Goal: Information Seeking & Learning: Check status

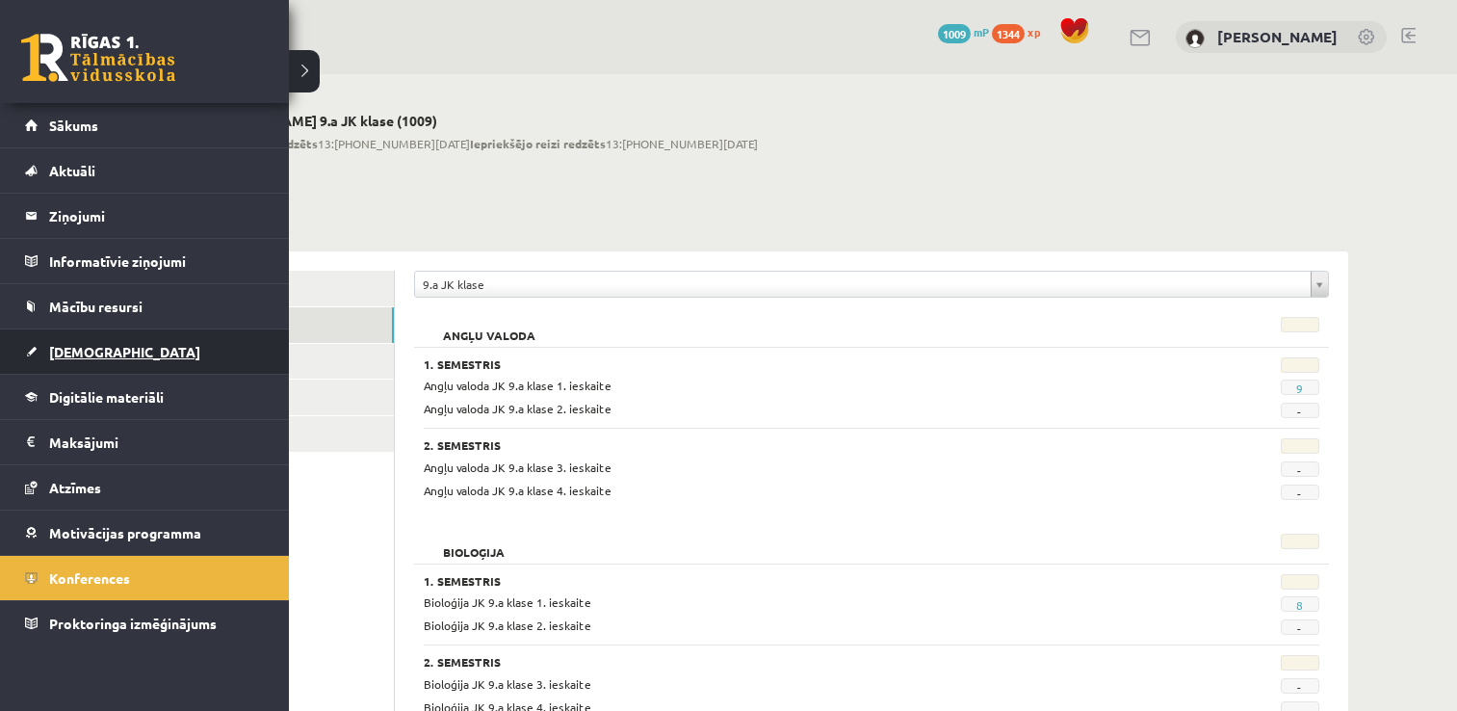
scroll to position [3543, 0]
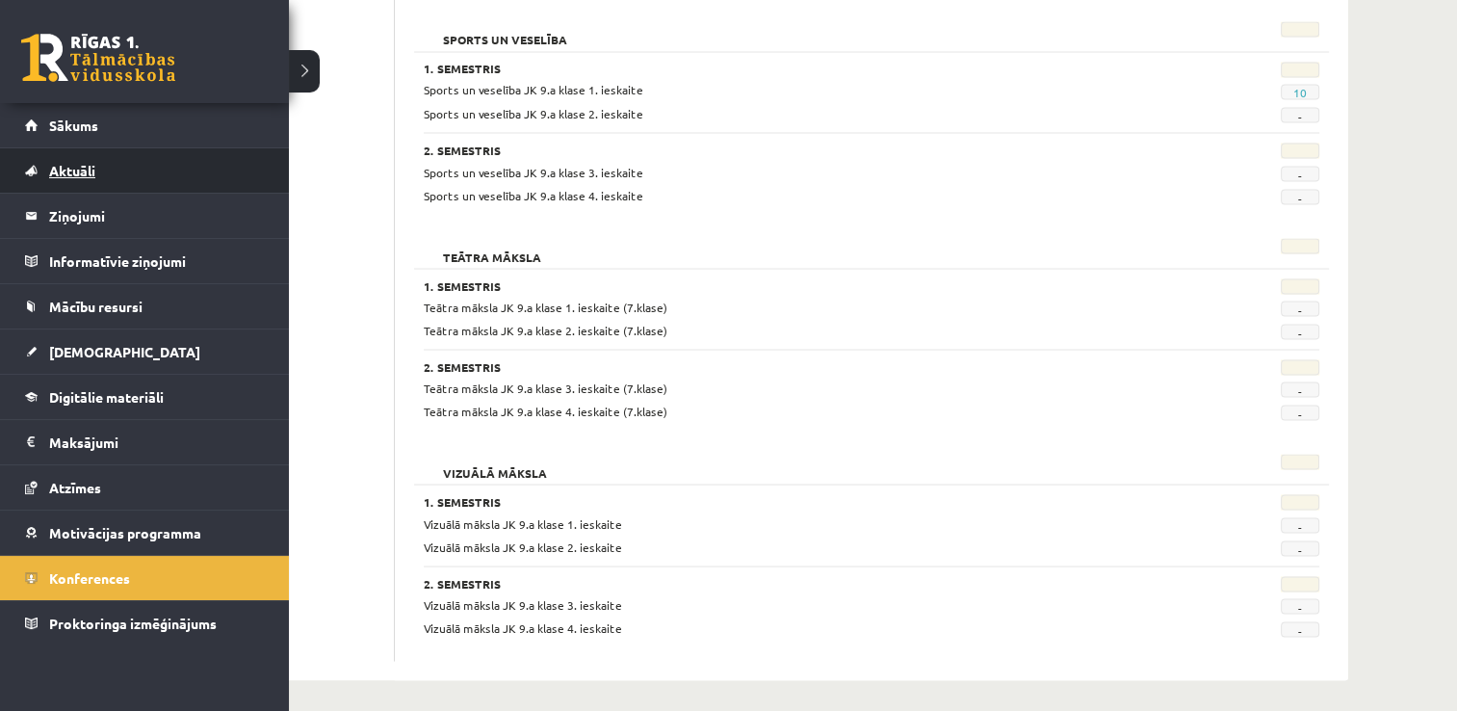
click at [59, 170] on span "Aktuāli" at bounding box center [72, 170] width 46 height 17
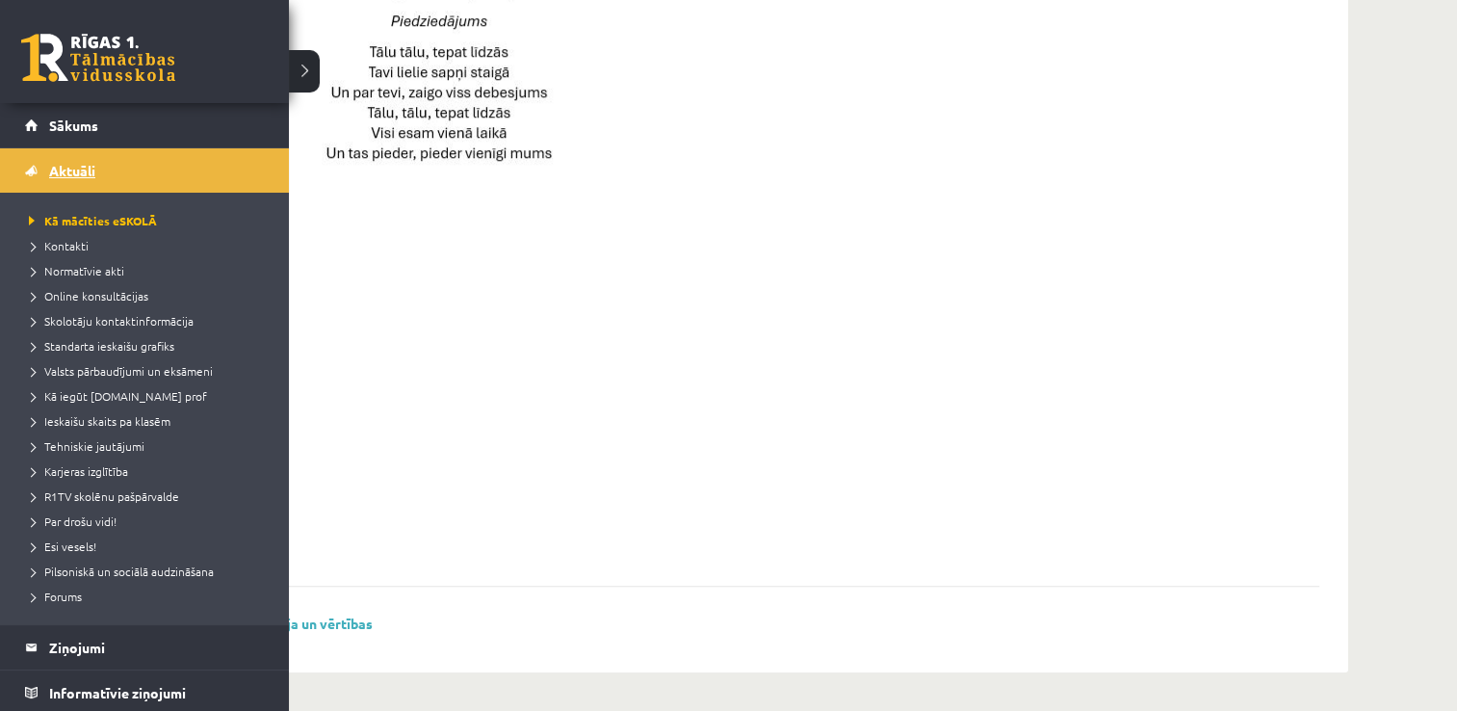
scroll to position [1387, 0]
click at [79, 296] on span "Online konsultācijas" at bounding box center [86, 295] width 124 height 15
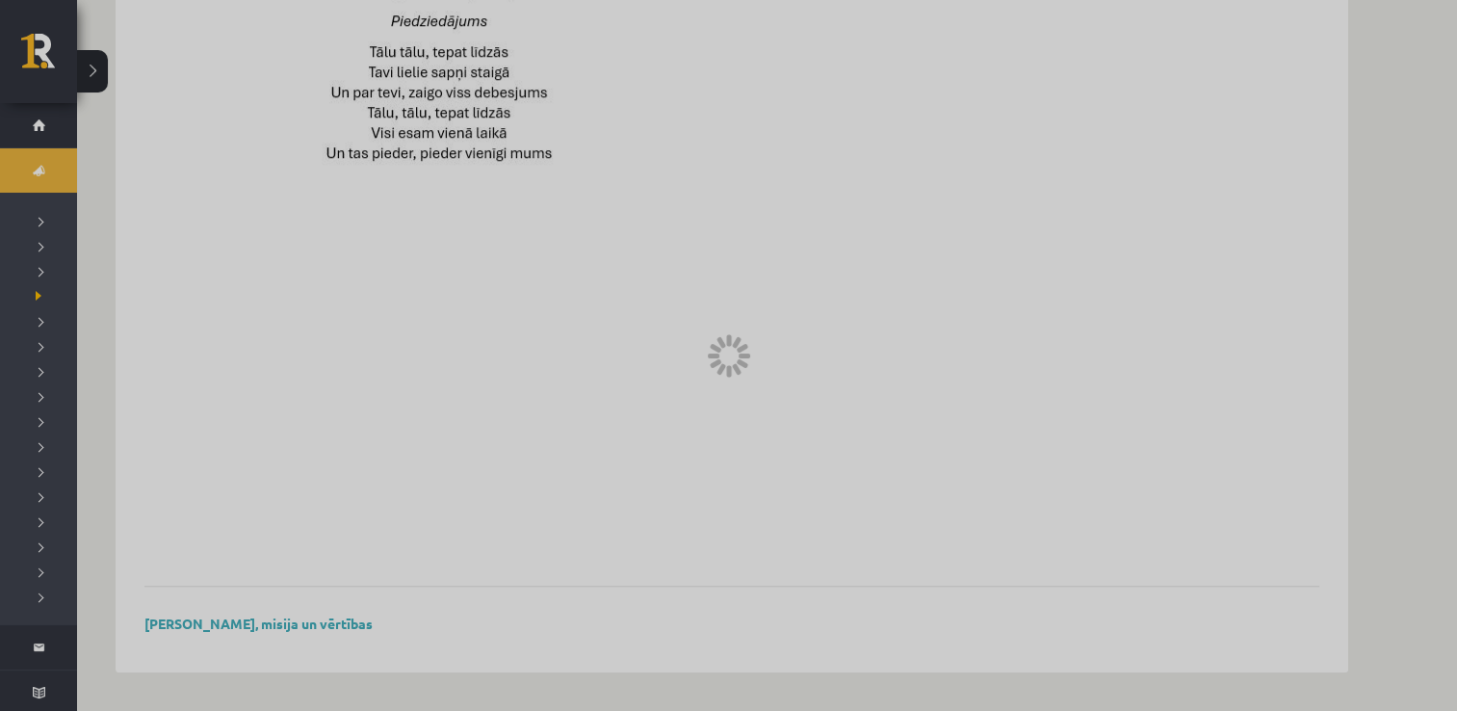
scroll to position [639, 0]
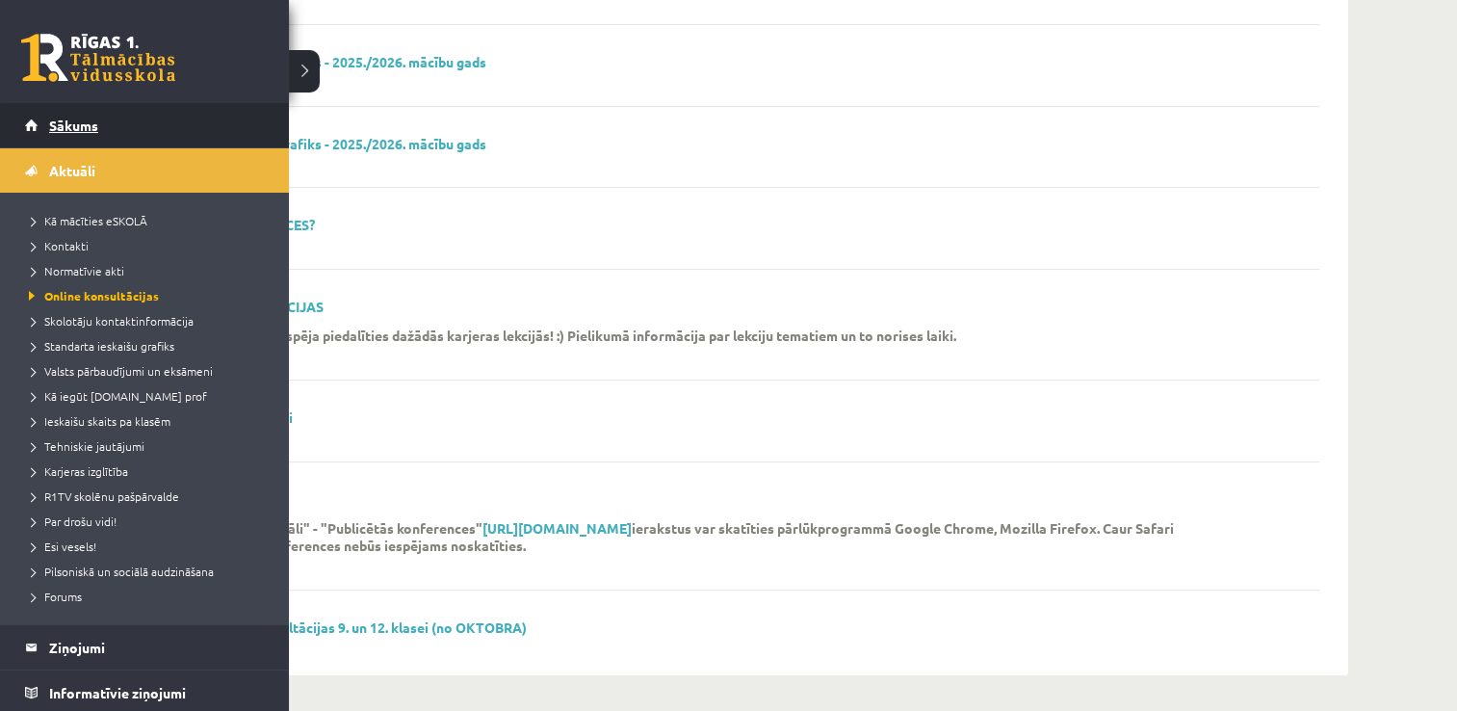
click at [59, 134] on link "Sākums" at bounding box center [145, 125] width 240 height 44
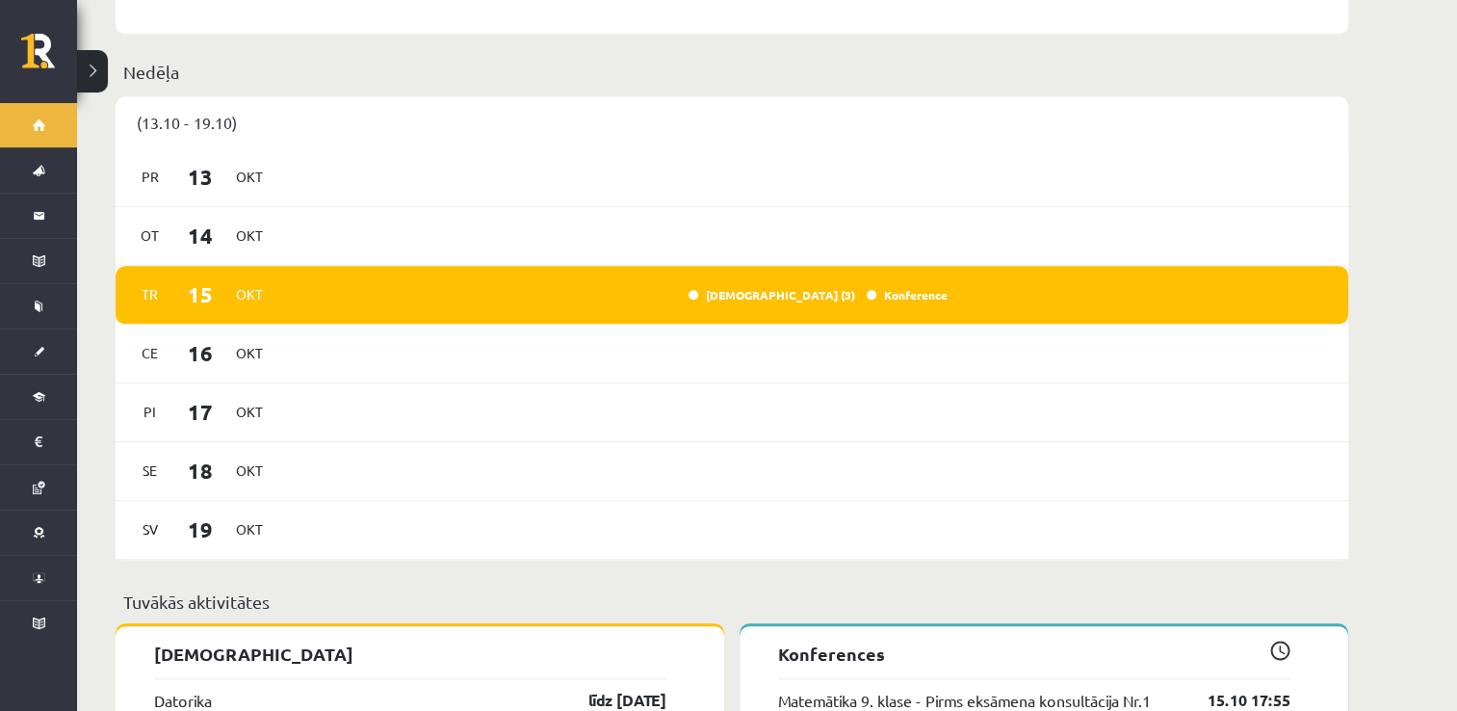
scroll to position [1364, 0]
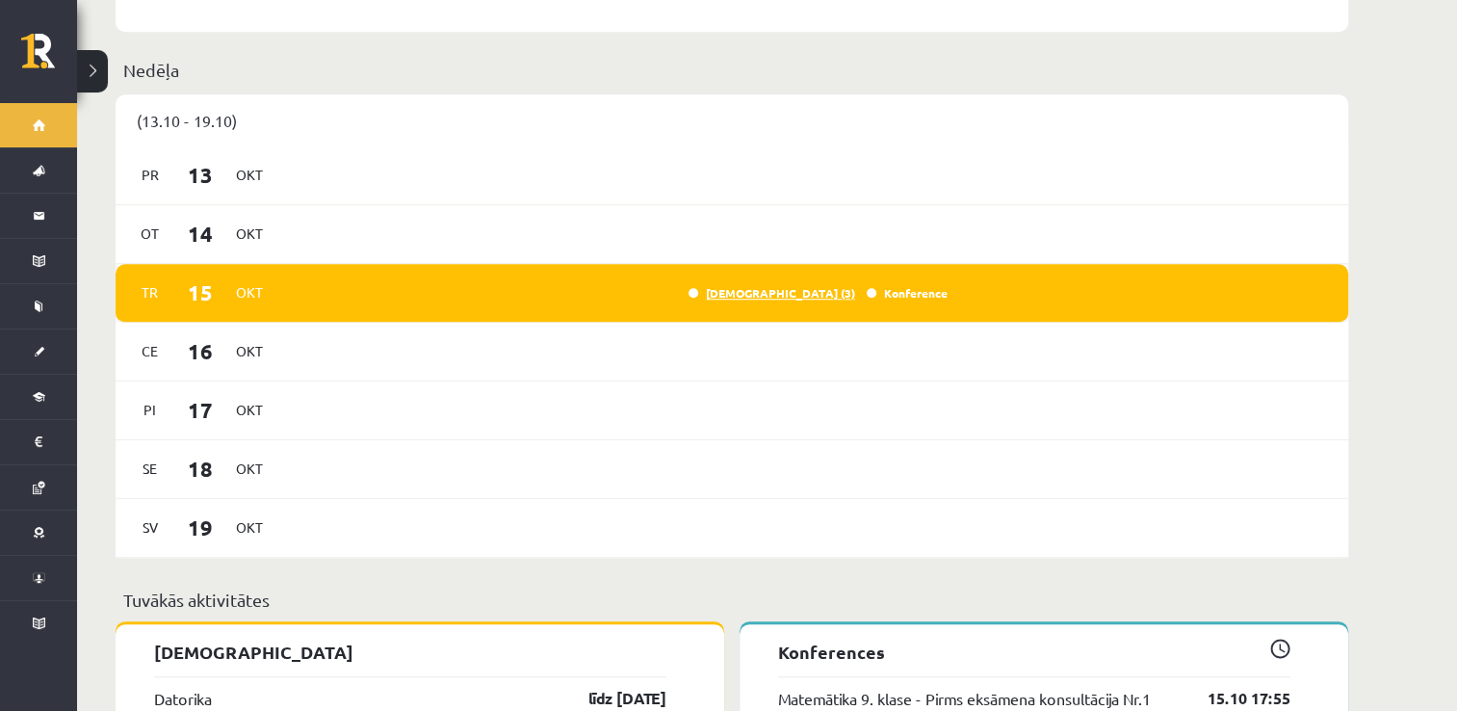
click at [805, 285] on link "[DEMOGRAPHIC_DATA] (3)" at bounding box center [772, 292] width 167 height 15
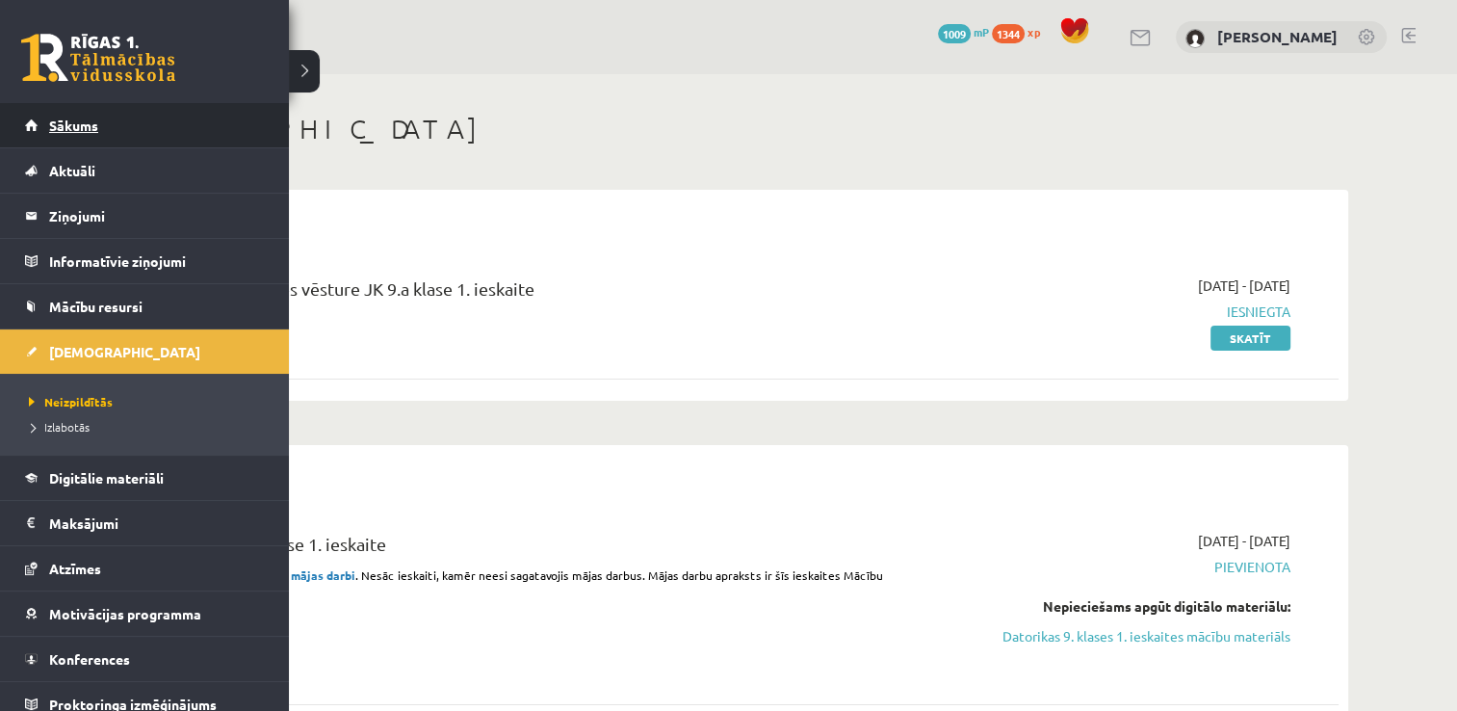
click at [99, 119] on link "Sākums" at bounding box center [145, 125] width 240 height 44
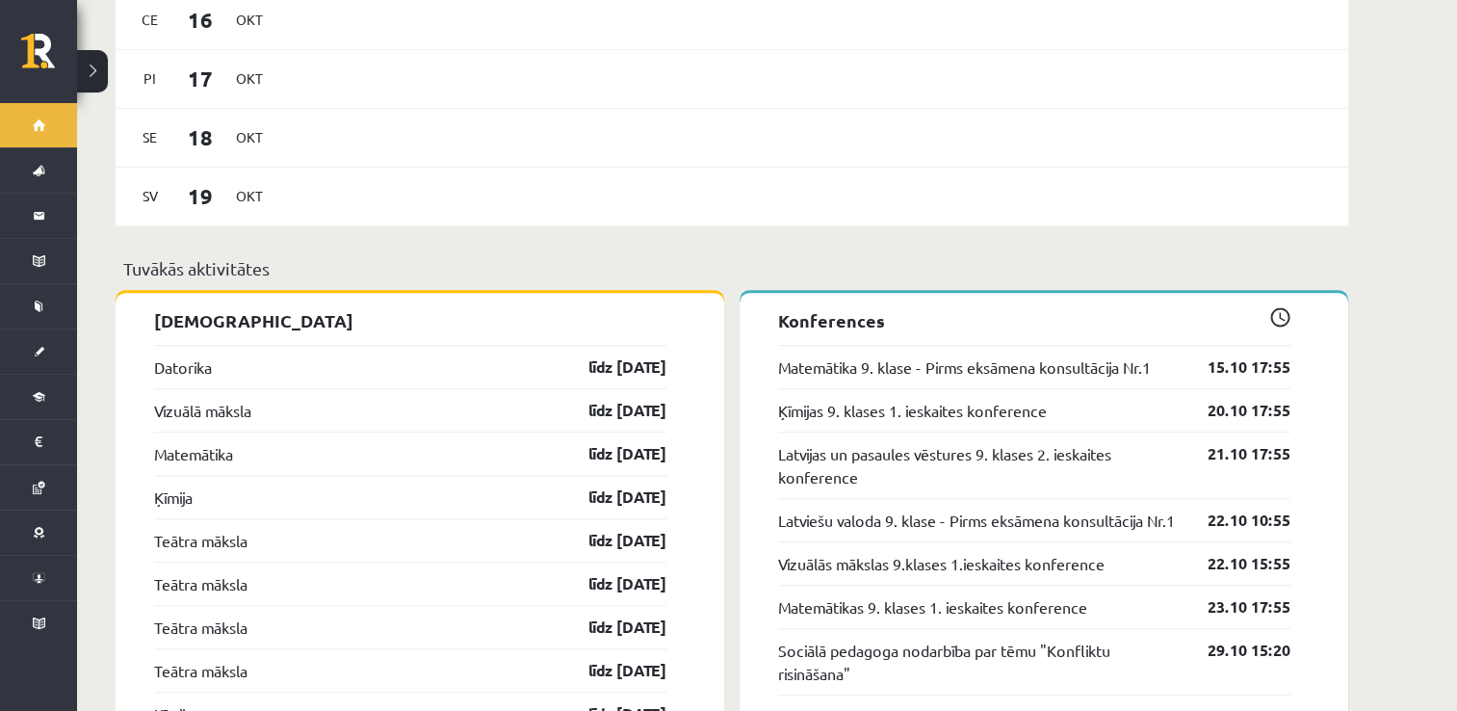
scroll to position [1699, 0]
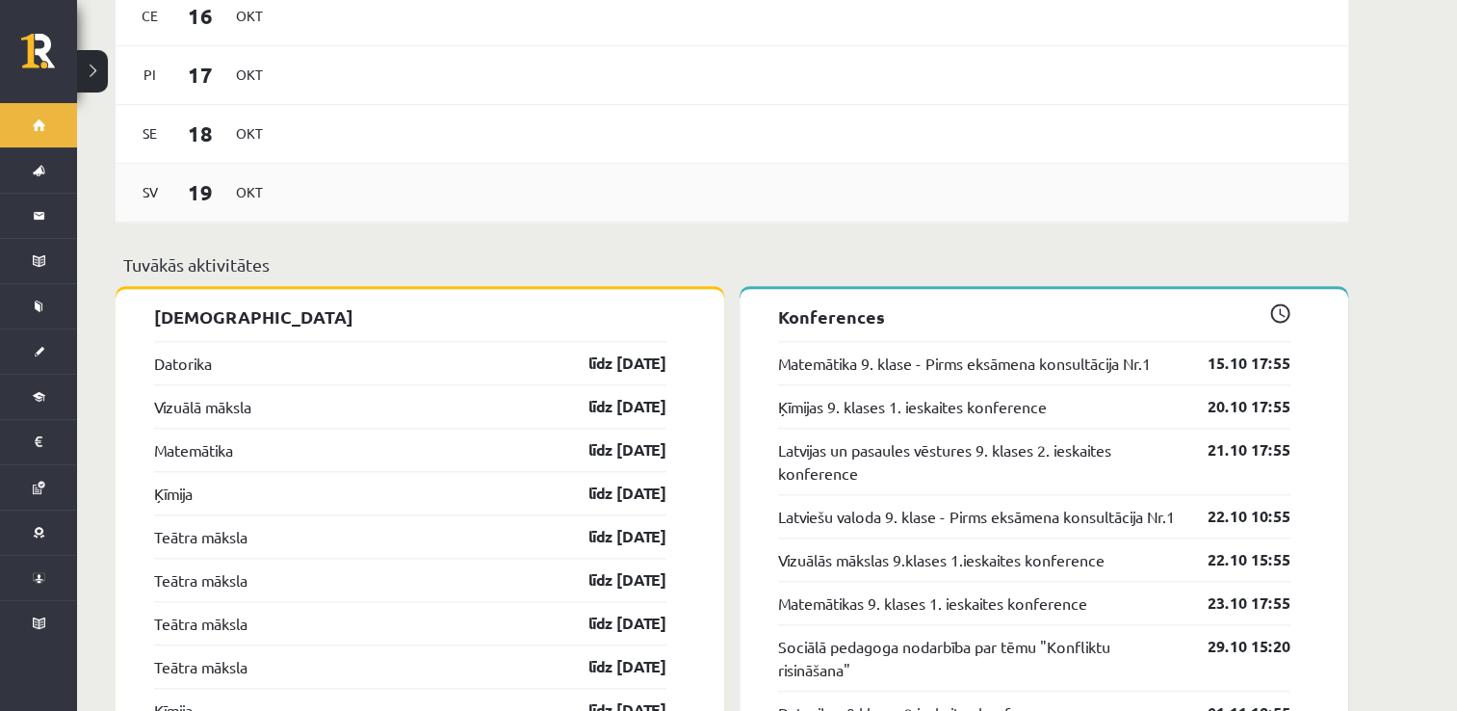
click at [742, 206] on div "Sv 19 Okt" at bounding box center [732, 193] width 1233 height 59
click at [932, 169] on div "Sv 19 Okt" at bounding box center [732, 193] width 1233 height 59
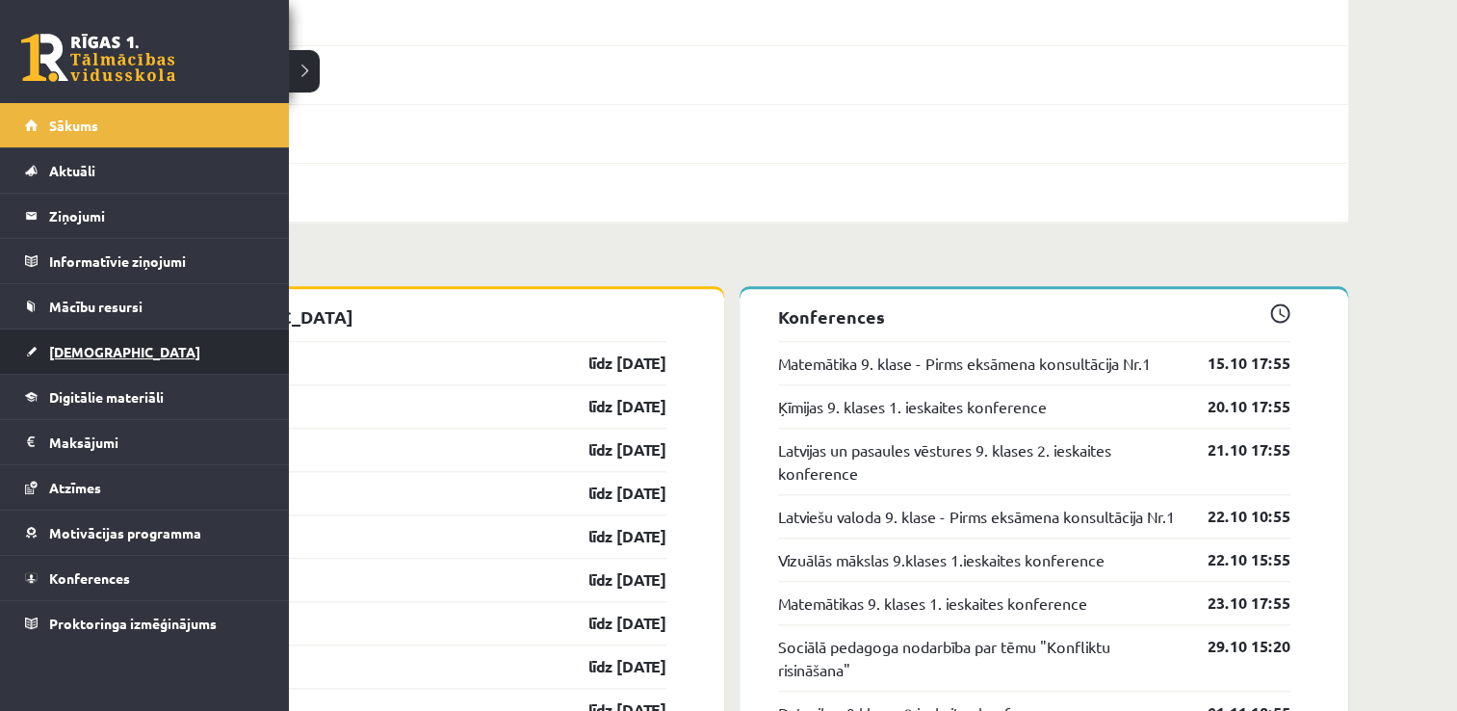
click at [68, 359] on link "[DEMOGRAPHIC_DATA]" at bounding box center [145, 351] width 240 height 44
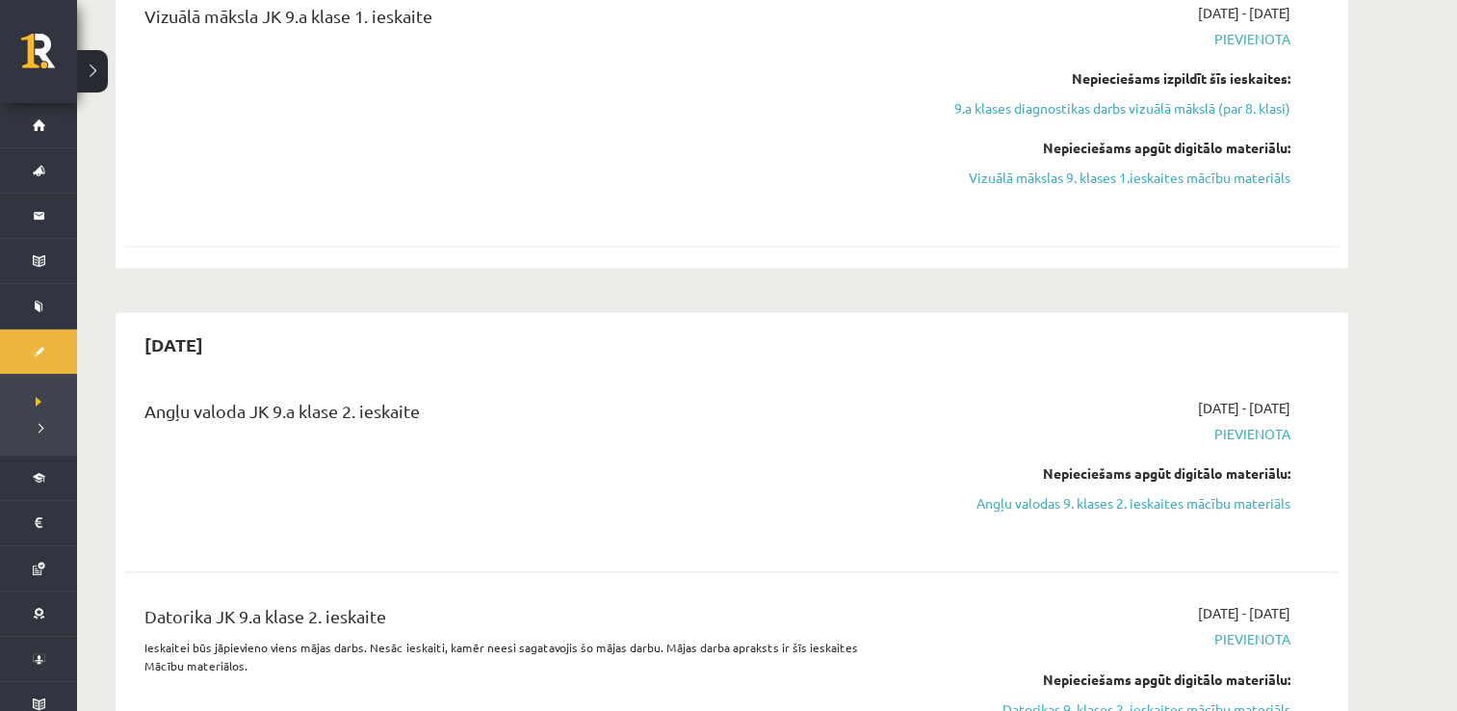
scroll to position [2993, 0]
